Goal: Find contact information: Find contact information

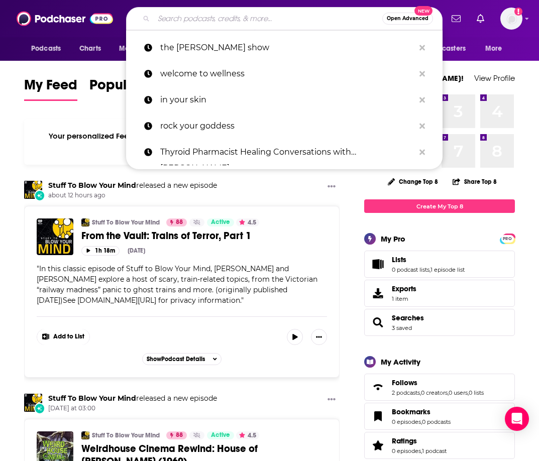
click at [230, 10] on div "Open Advanced New" at bounding box center [284, 18] width 316 height 23
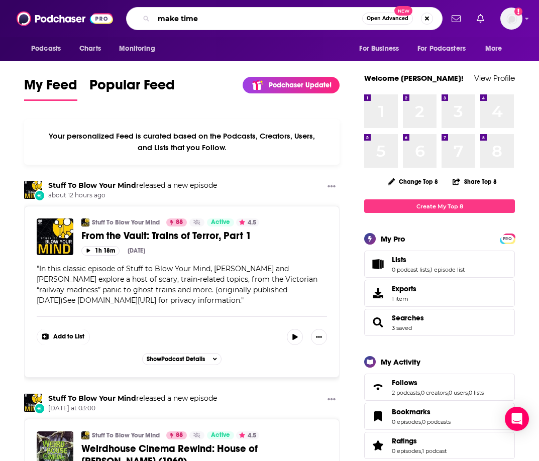
type input "make time"
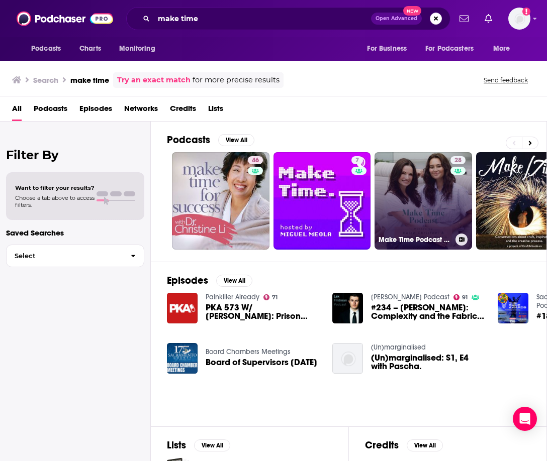
click at [423, 195] on link "28 Make Time Podcast with [PERSON_NAME] and [PERSON_NAME]" at bounding box center [422, 200] width 97 height 97
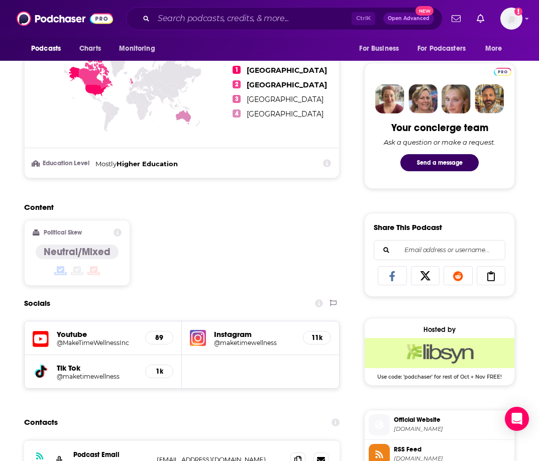
scroll to position [553, 0]
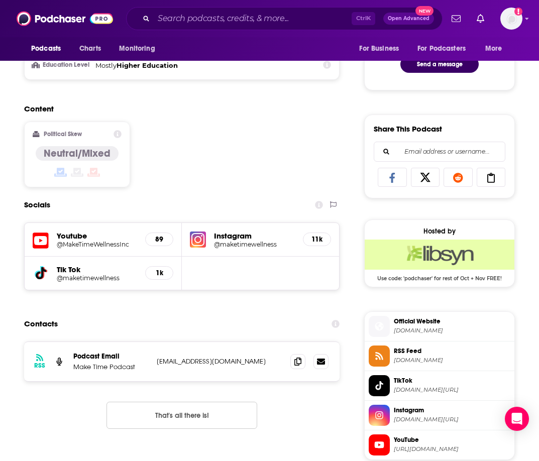
drag, startPoint x: 237, startPoint y: 239, endPoint x: 218, endPoint y: 240, distance: 19.6
click at [217, 240] on div "Instagram @maketimewellness" at bounding box center [254, 239] width 81 height 17
click at [255, 245] on h5 "@maketimewellness" at bounding box center [254, 245] width 81 height 8
click at [86, 243] on h5 "@MakeTimeWellnessInc" at bounding box center [97, 245] width 80 height 8
